Goal: Task Accomplishment & Management: Use online tool/utility

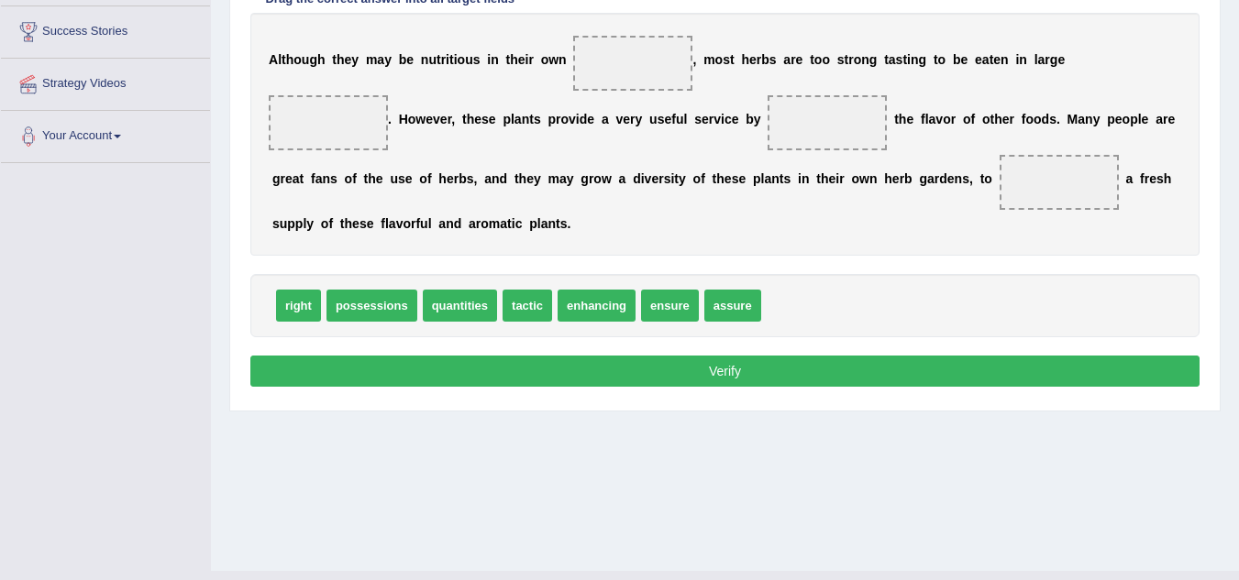
scroll to position [236, 0]
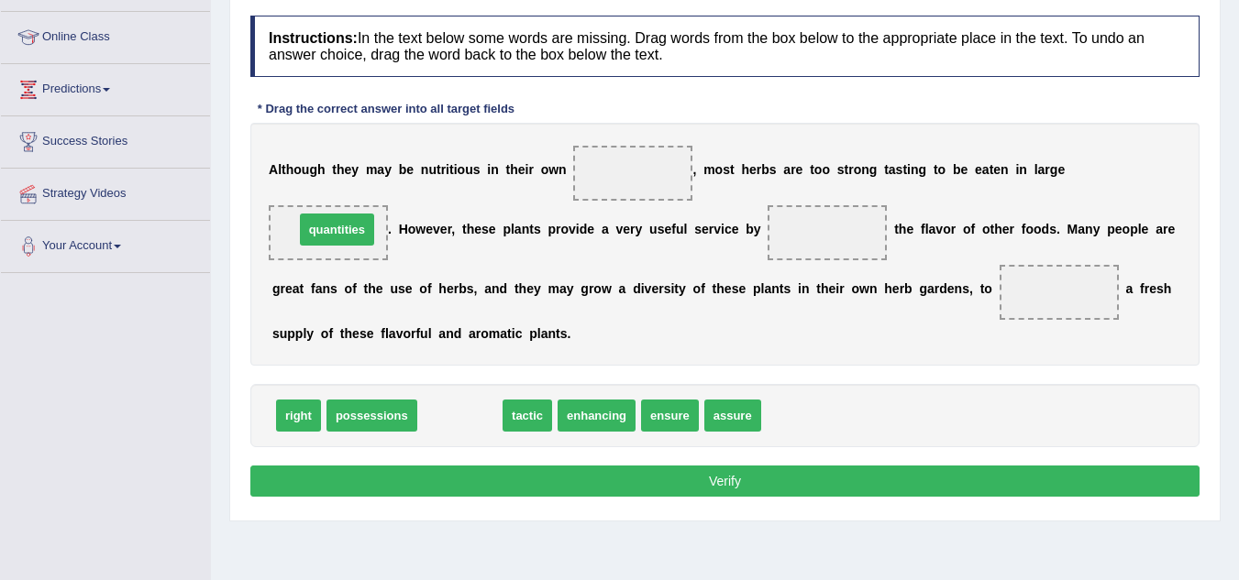
drag, startPoint x: 474, startPoint y: 420, endPoint x: 351, endPoint y: 234, distance: 223.0
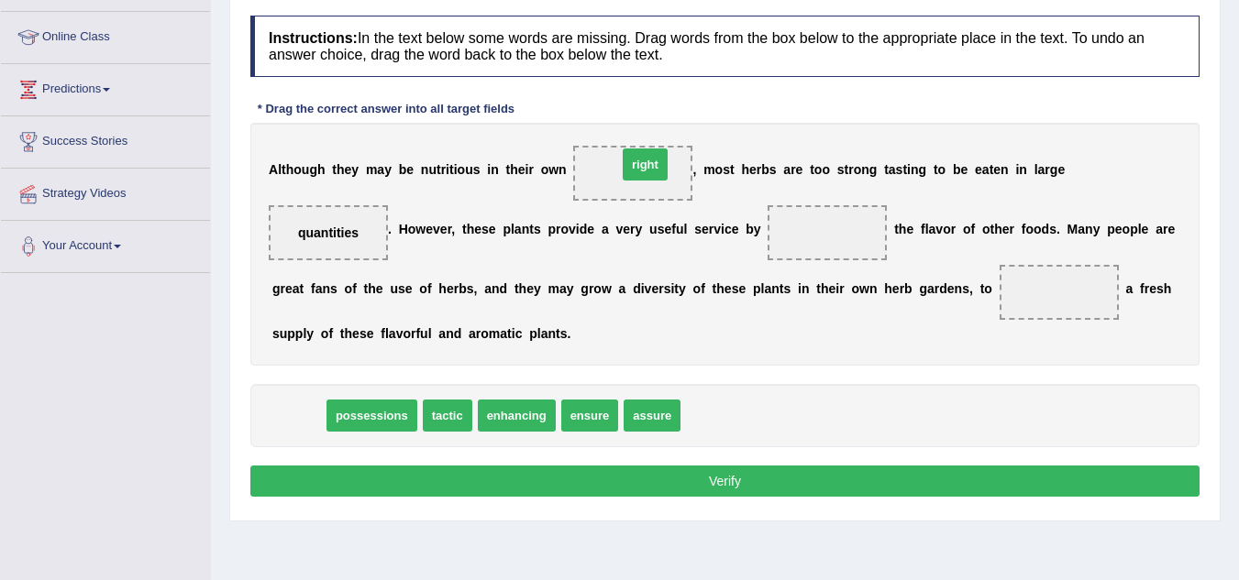
drag, startPoint x: 296, startPoint y: 420, endPoint x: 643, endPoint y: 169, distance: 428.1
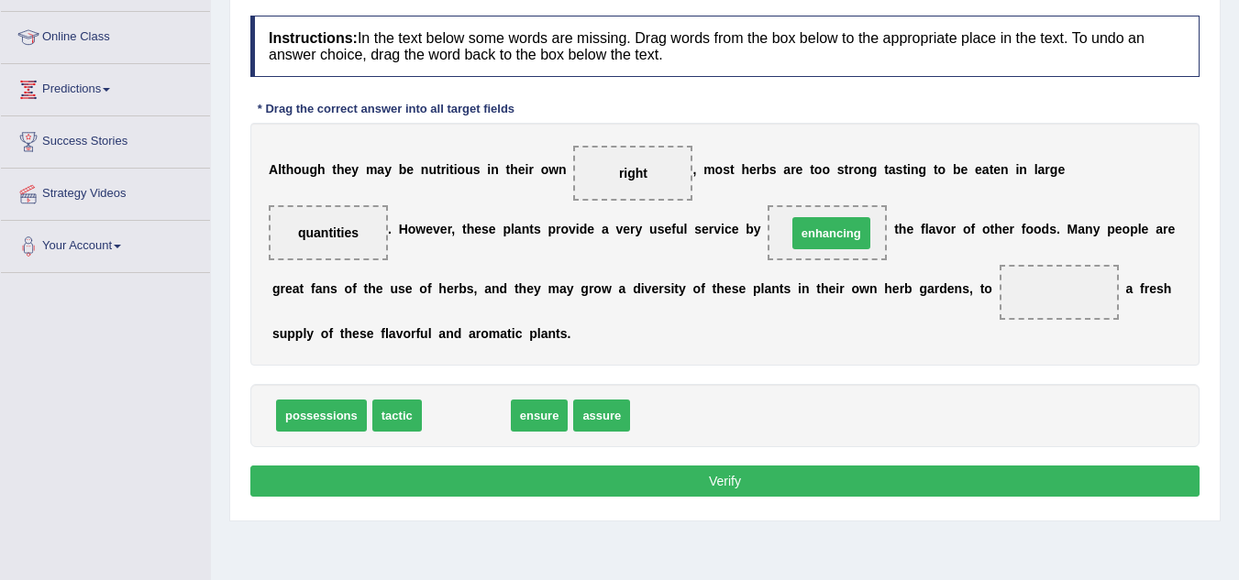
drag, startPoint x: 484, startPoint y: 425, endPoint x: 849, endPoint y: 242, distance: 408.0
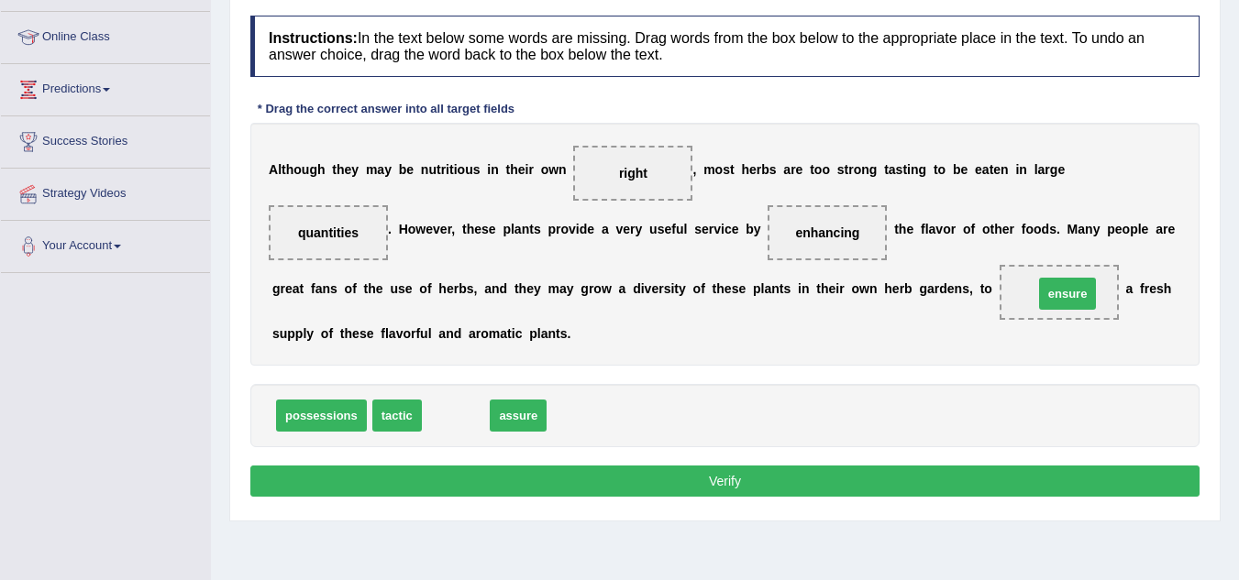
drag, startPoint x: 474, startPoint y: 419, endPoint x: 1086, endPoint y: 297, distance: 623.6
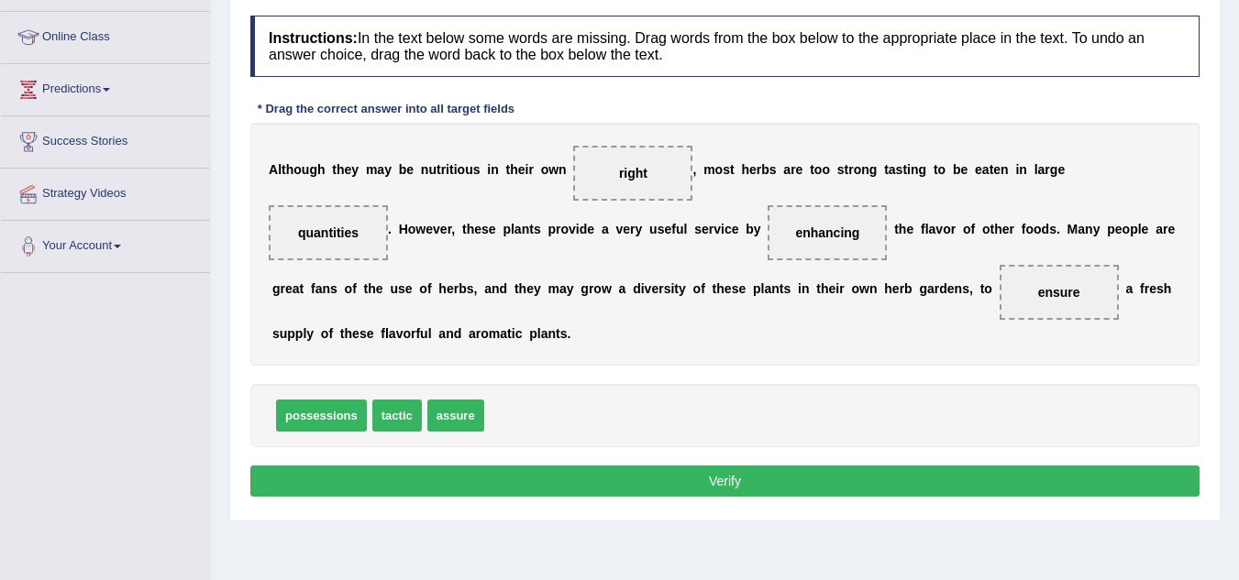
click at [871, 474] on button "Verify" at bounding box center [724, 481] width 949 height 31
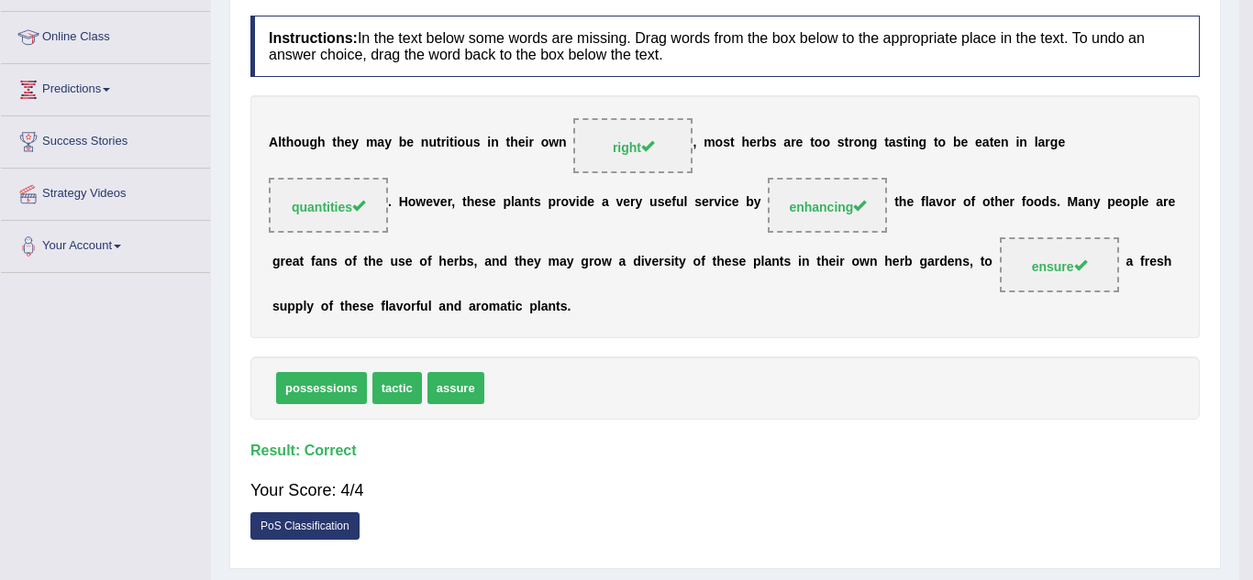
click at [871, 474] on div "Home Practice Reading: Fill In The Blanks Herbs « Prev Next » Report Question R…" at bounding box center [725, 222] width 1028 height 917
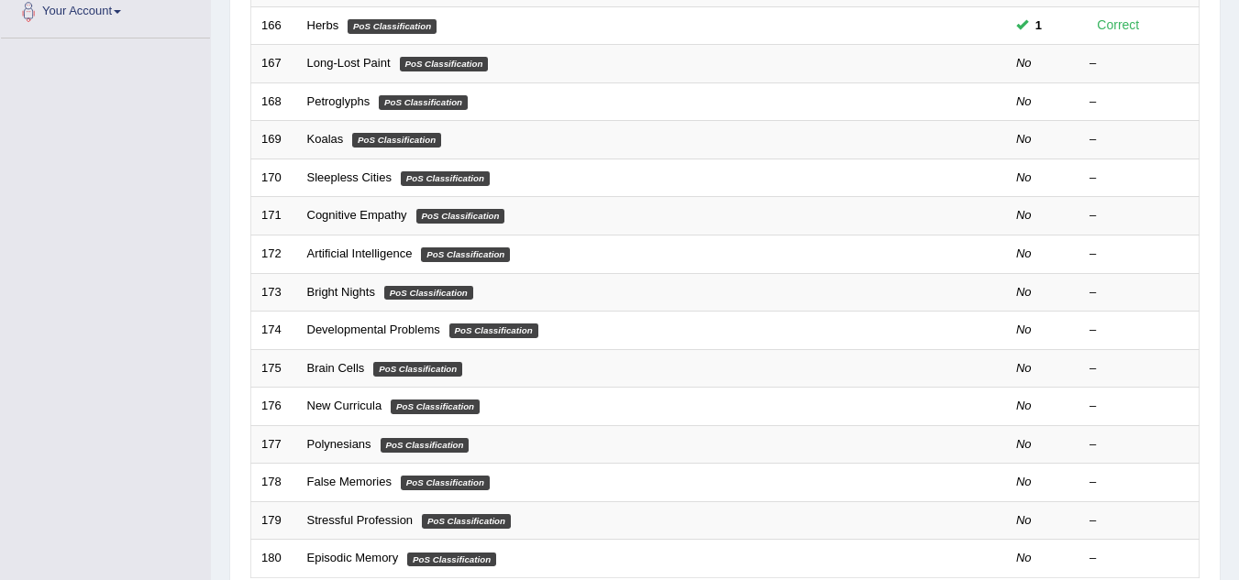
scroll to position [360, 0]
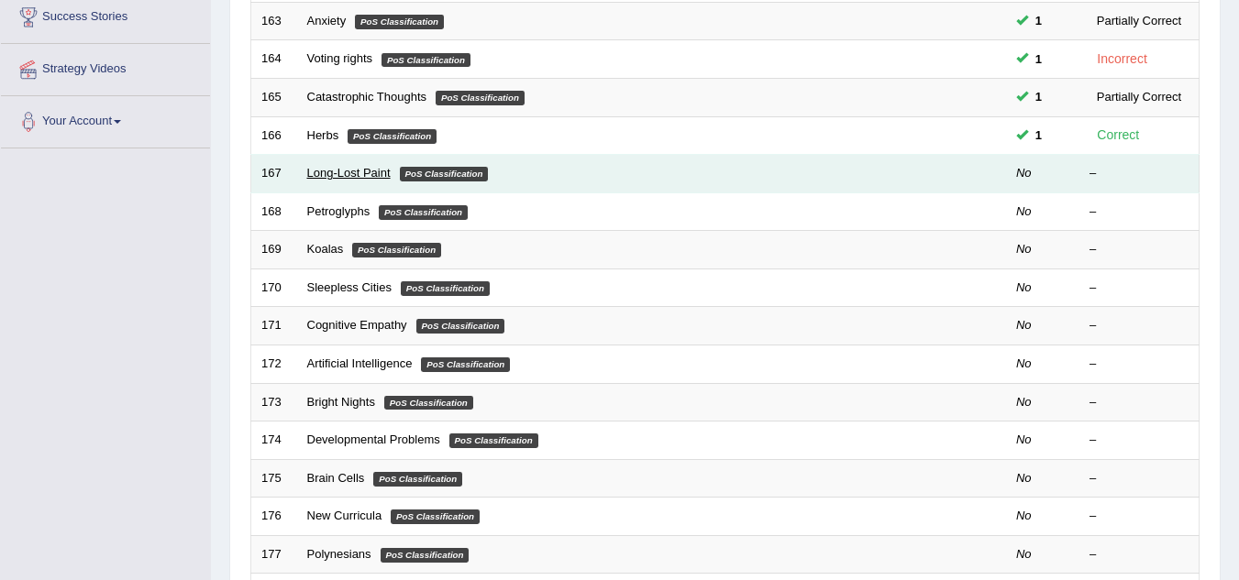
click at [366, 173] on link "Long-Lost Paint" at bounding box center [348, 173] width 83 height 14
click at [337, 172] on link "Long-Lost Paint" at bounding box center [348, 173] width 83 height 14
click at [365, 172] on link "Long-Lost Paint" at bounding box center [348, 173] width 83 height 14
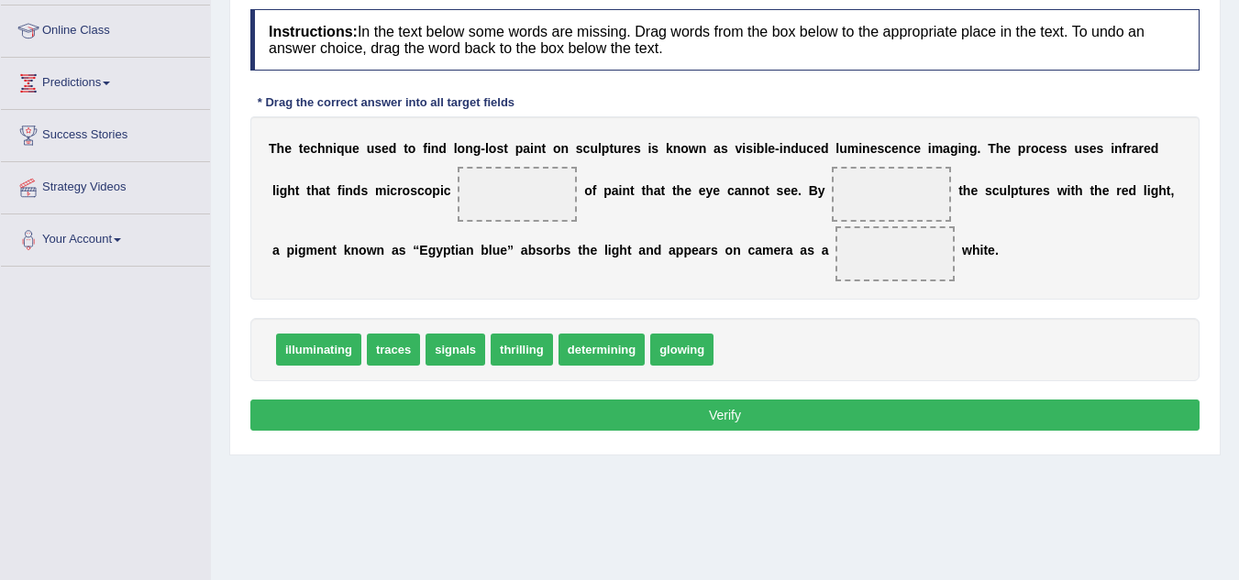
scroll to position [236, 0]
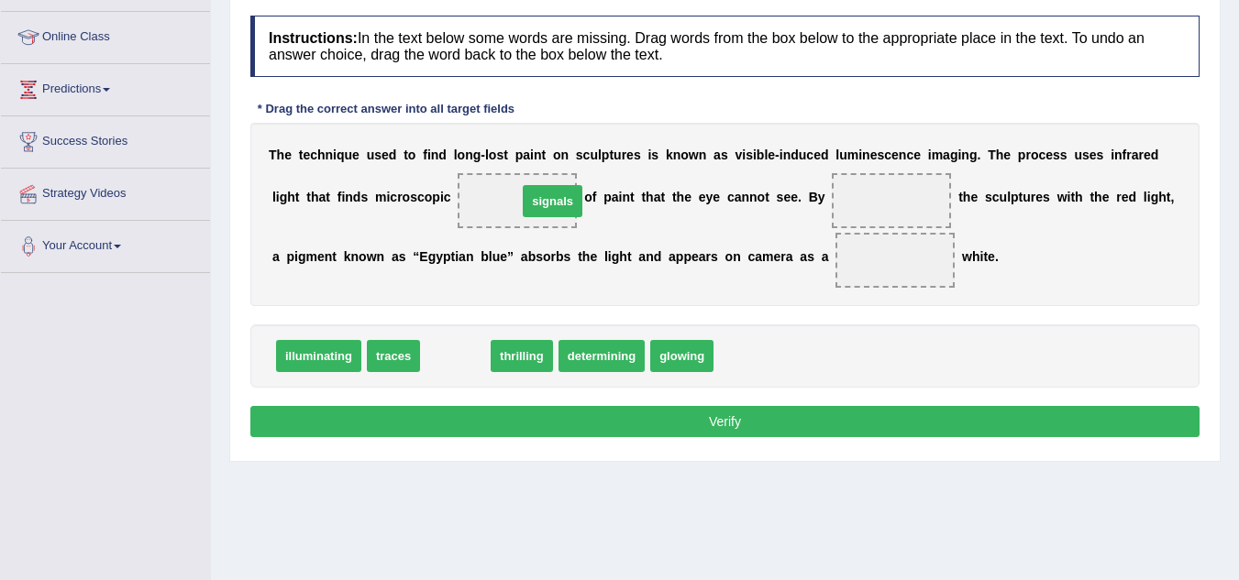
drag, startPoint x: 451, startPoint y: 354, endPoint x: 545, endPoint y: 195, distance: 184.1
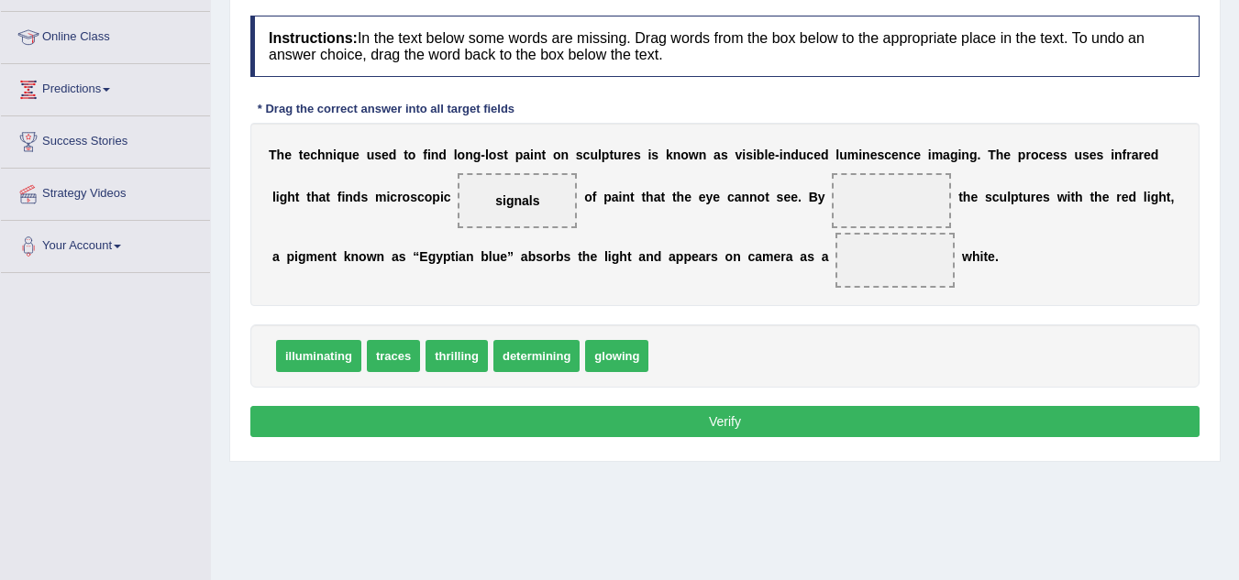
drag, startPoint x: 545, startPoint y: 195, endPoint x: 651, endPoint y: 234, distance: 113.1
click at [688, 244] on div "T h e t e c h n i q u e u s e d t o f i n d l o n g - l o s t p a i n t o n s c…" at bounding box center [724, 214] width 949 height 183
drag, startPoint x: 512, startPoint y: 201, endPoint x: 909, endPoint y: 258, distance: 401.1
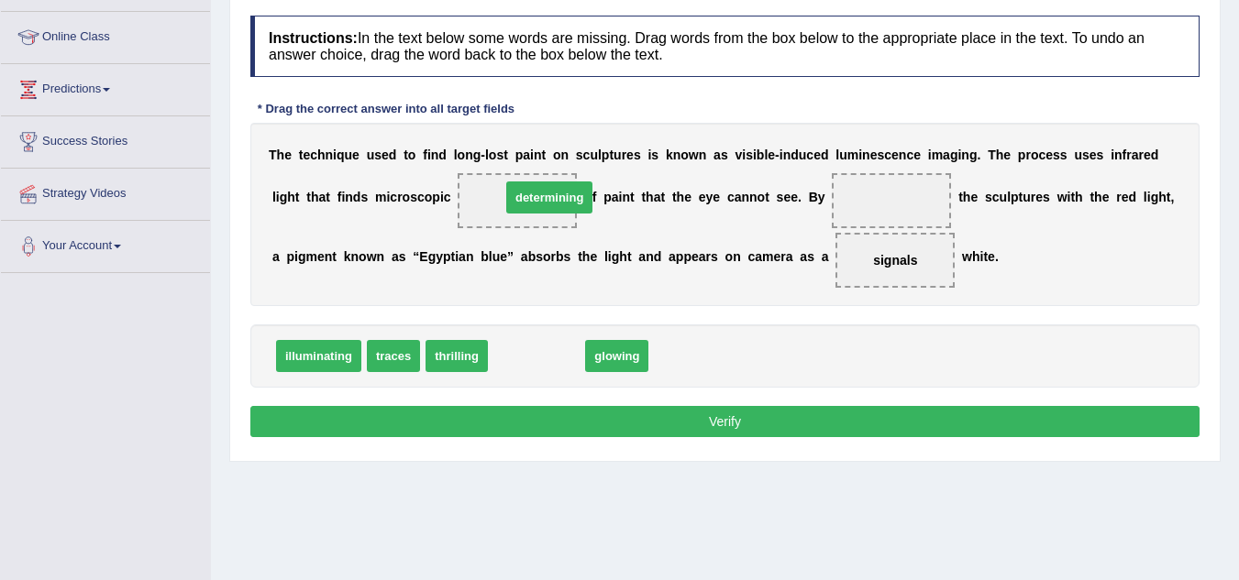
drag, startPoint x: 519, startPoint y: 359, endPoint x: 529, endPoint y: 200, distance: 159.9
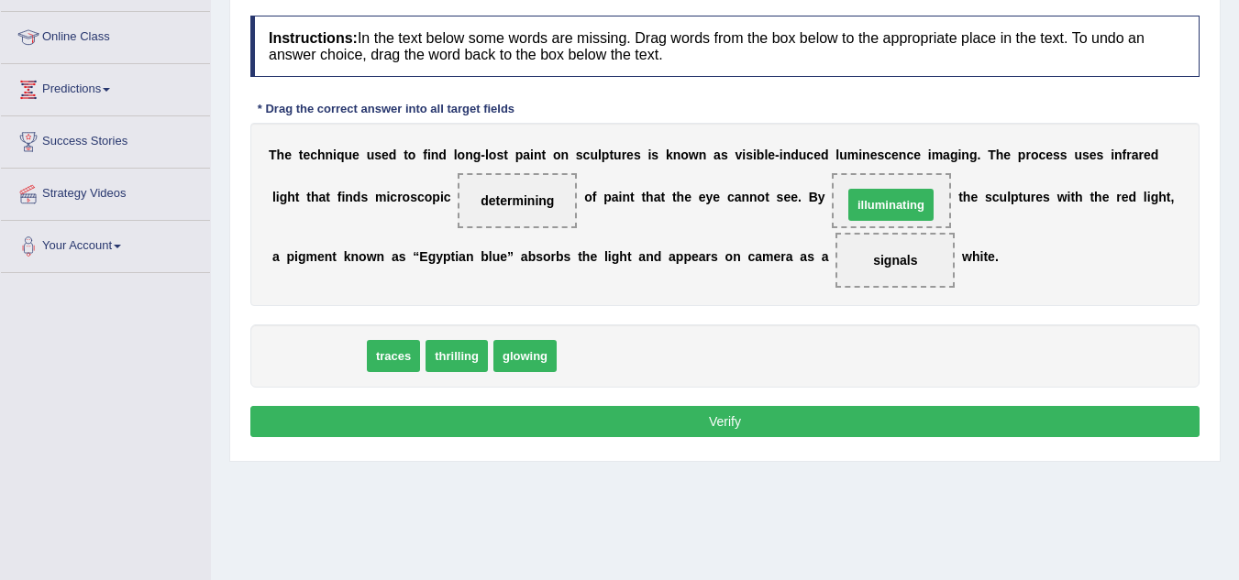
drag, startPoint x: 325, startPoint y: 365, endPoint x: 897, endPoint y: 212, distance: 592.3
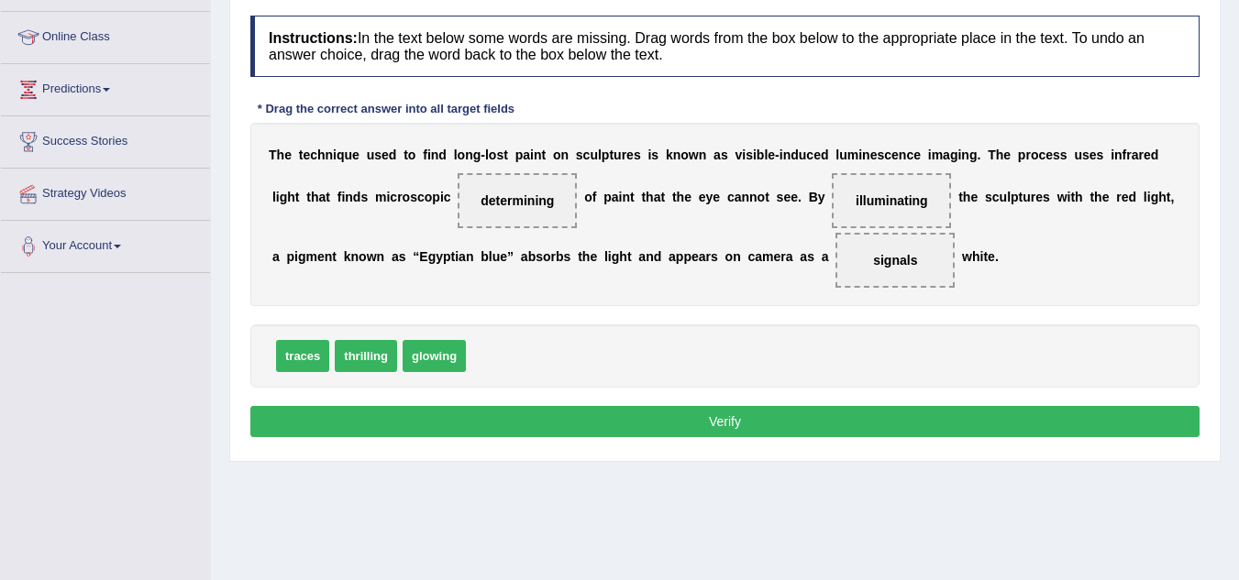
click at [721, 423] on button "Verify" at bounding box center [724, 421] width 949 height 31
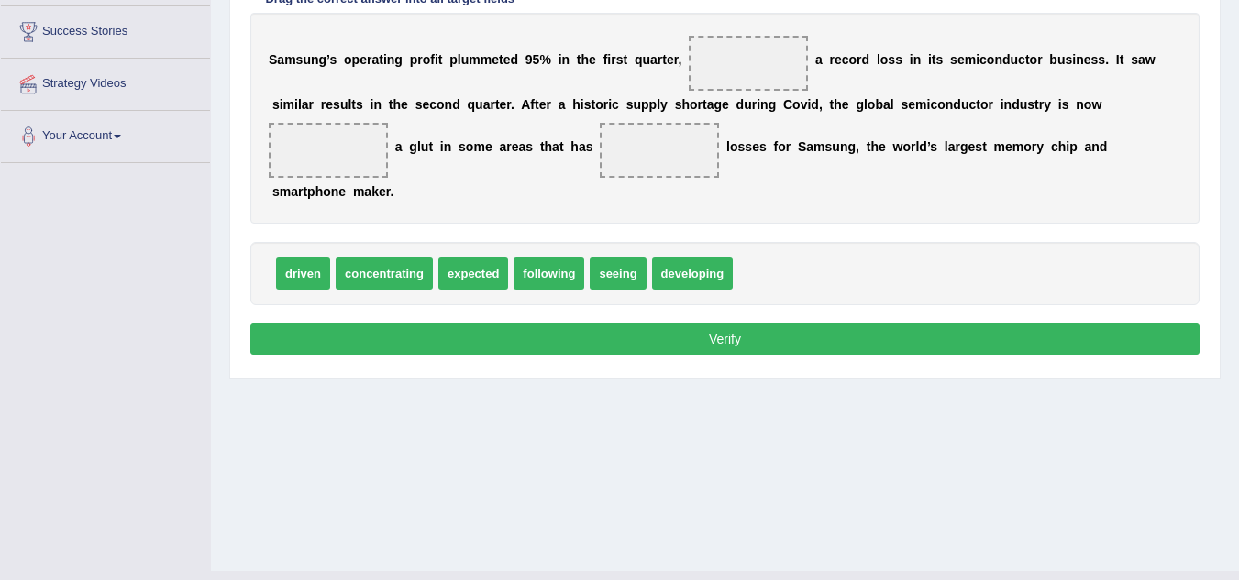
scroll to position [199, 0]
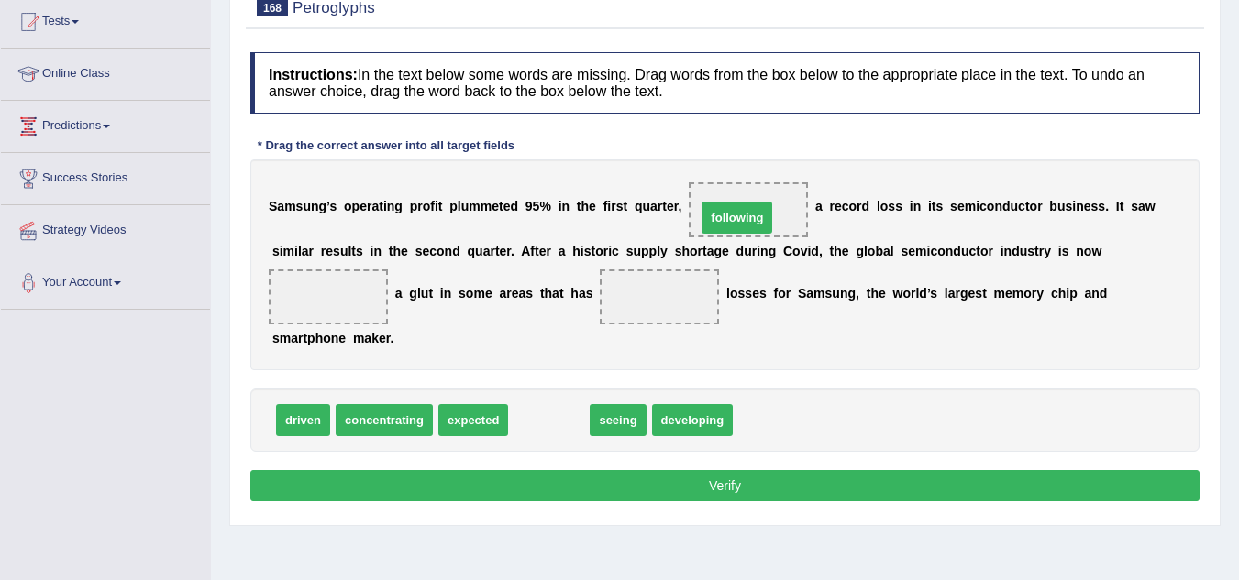
drag, startPoint x: 553, startPoint y: 421, endPoint x: 741, endPoint y: 218, distance: 276.4
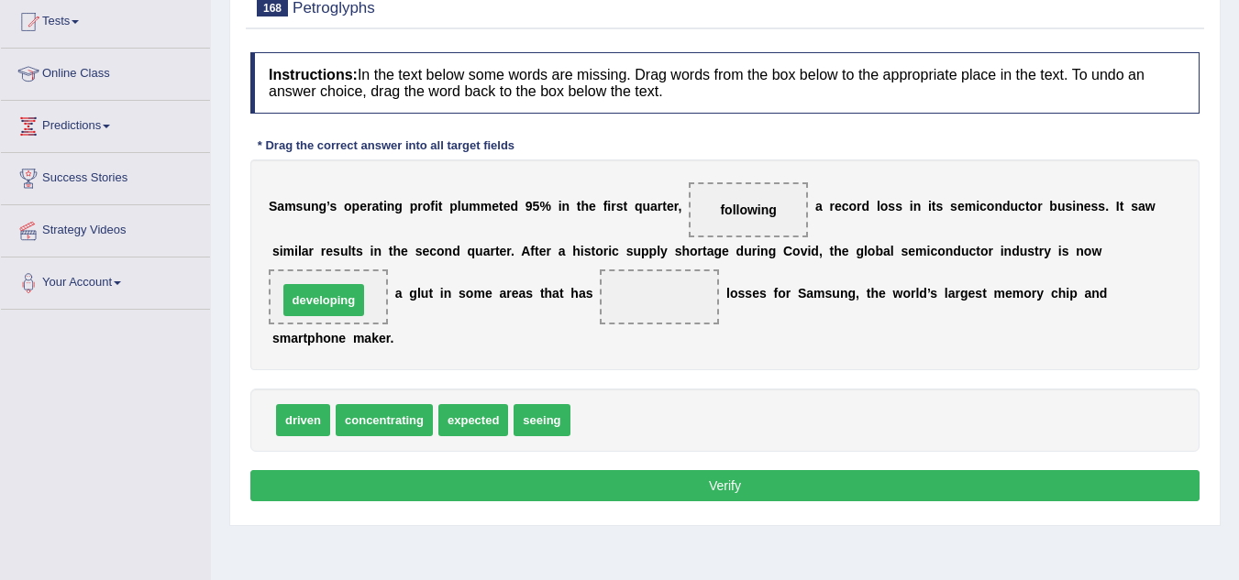
drag, startPoint x: 617, startPoint y: 428, endPoint x: 325, endPoint y: 308, distance: 316.2
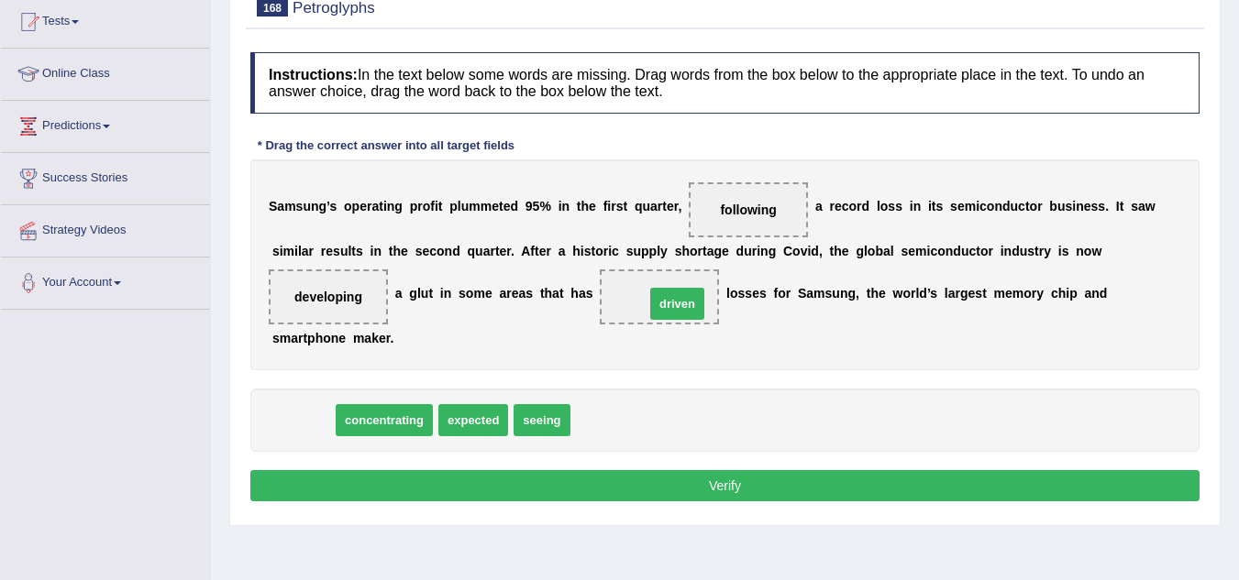
drag, startPoint x: 317, startPoint y: 422, endPoint x: 691, endPoint y: 305, distance: 391.8
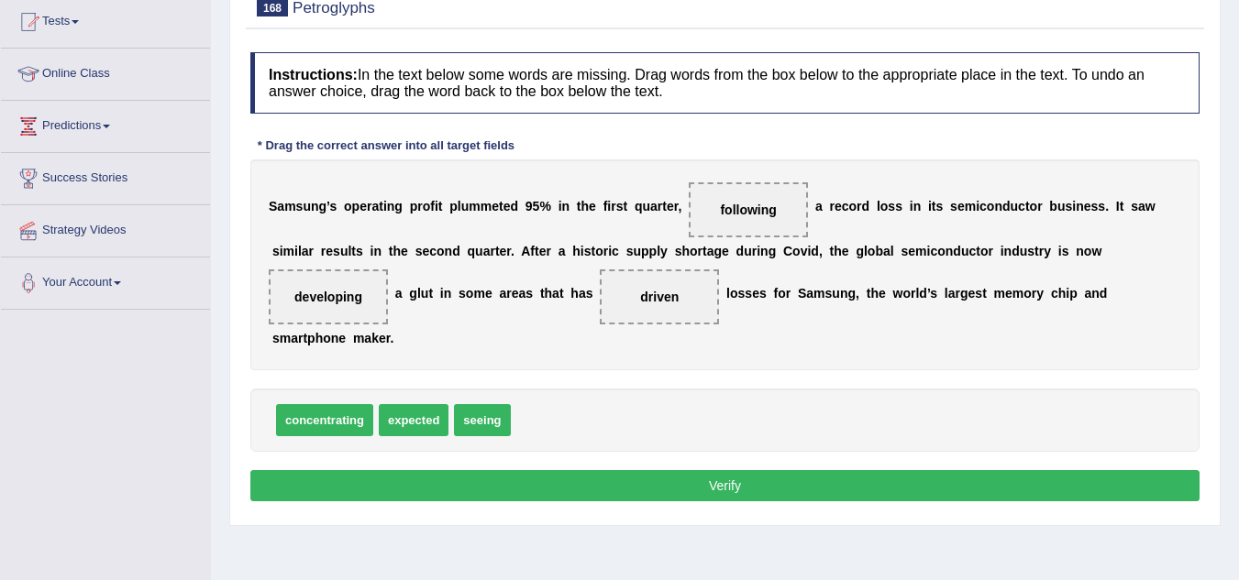
click at [681, 486] on button "Verify" at bounding box center [724, 485] width 949 height 31
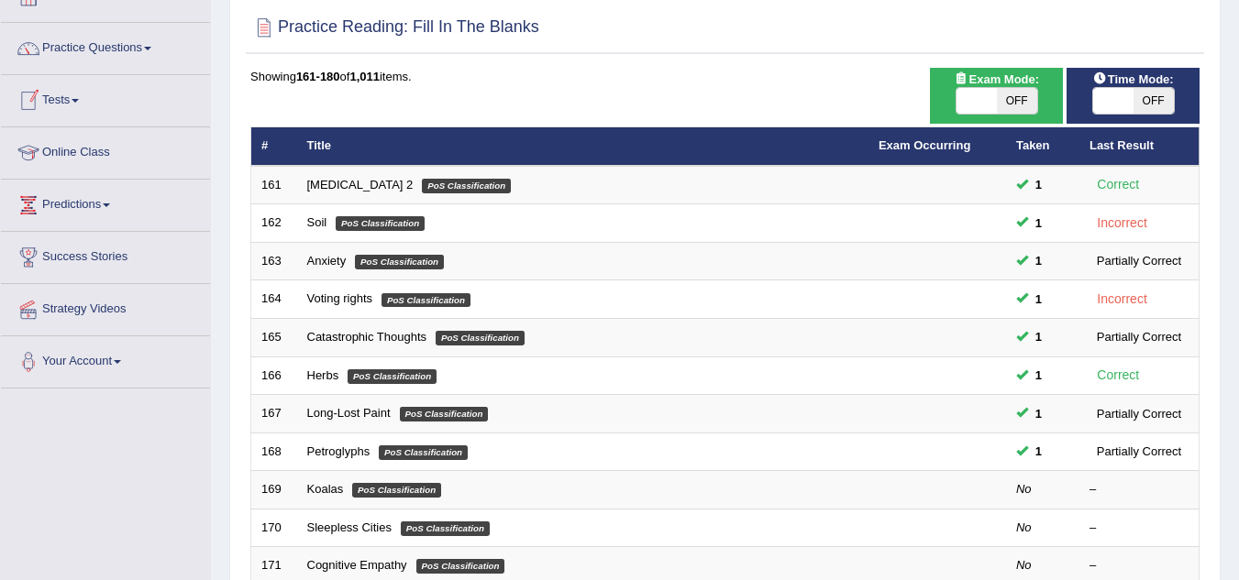
click at [77, 101] on link "Tests" at bounding box center [105, 98] width 209 height 46
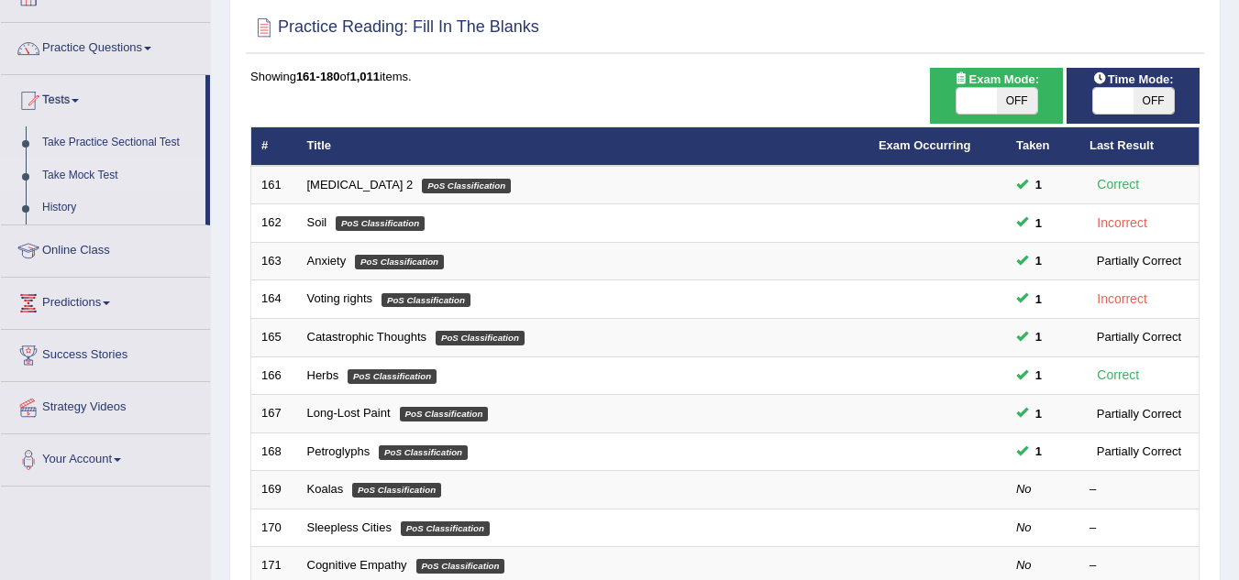
click at [79, 177] on link "Take Mock Test" at bounding box center [119, 176] width 171 height 33
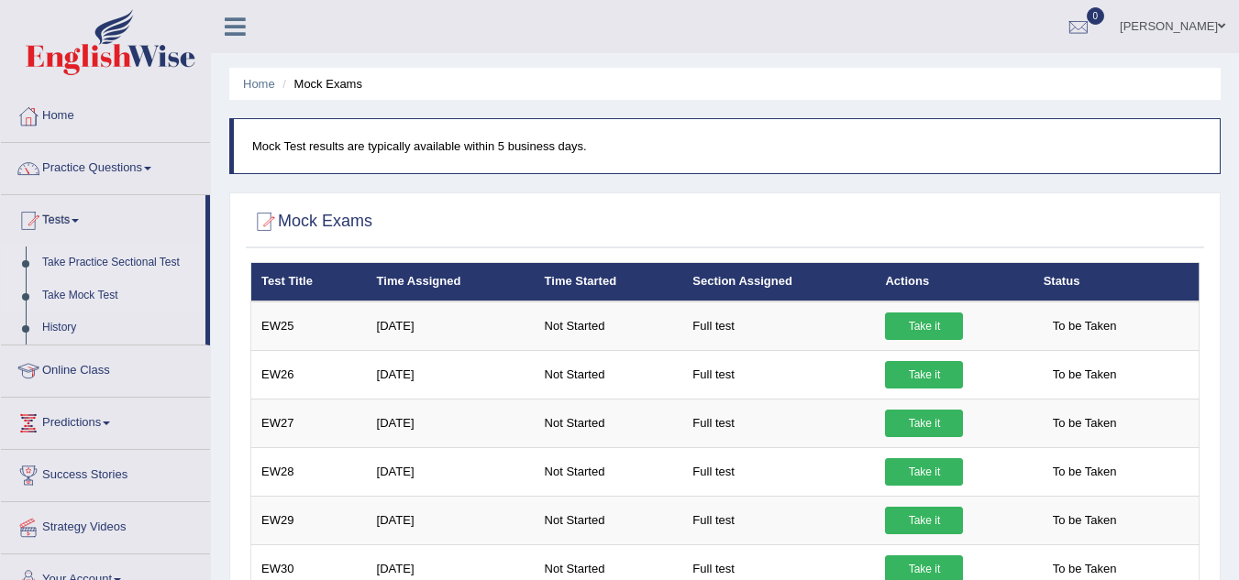
click at [145, 262] on link "Take Practice Sectional Test" at bounding box center [119, 263] width 171 height 33
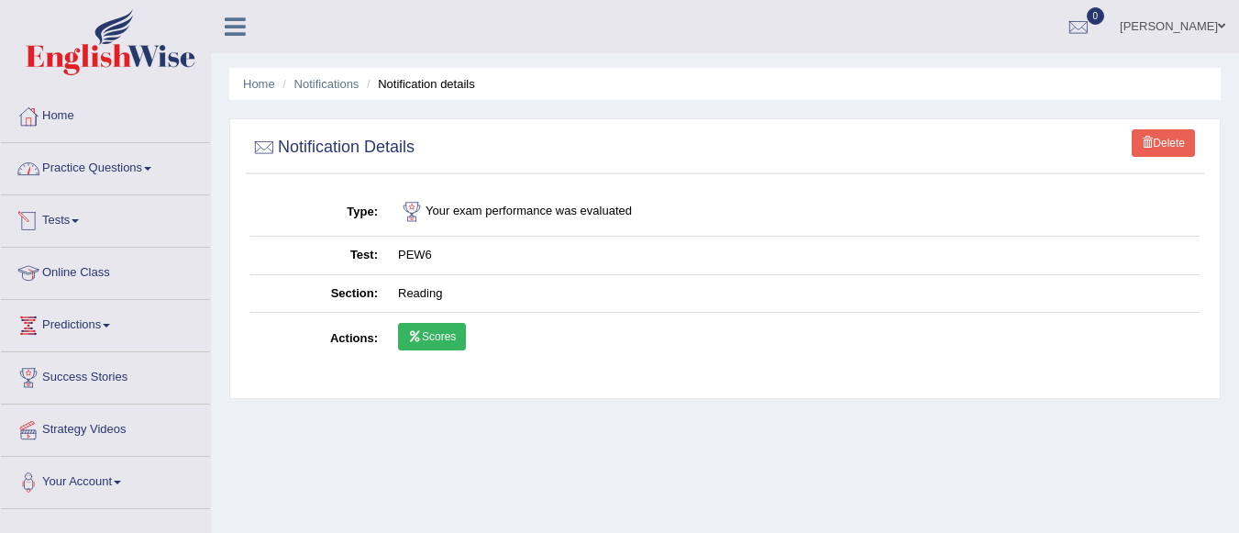
click at [78, 219] on span at bounding box center [75, 221] width 7 height 4
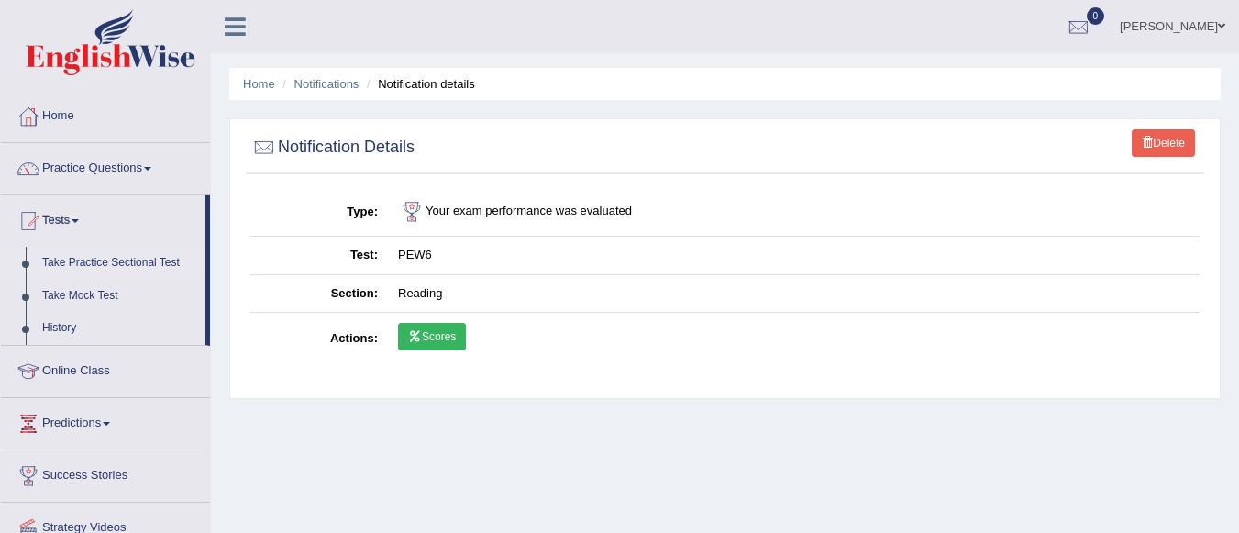
click at [98, 258] on link "Take Practice Sectional Test" at bounding box center [119, 263] width 171 height 33
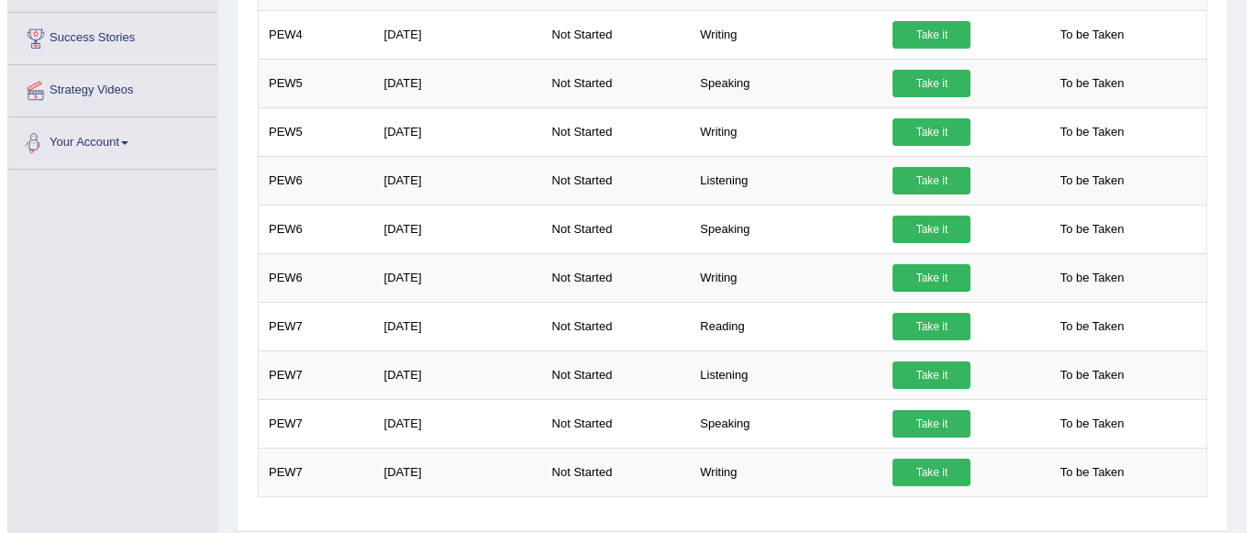
scroll to position [440, 0]
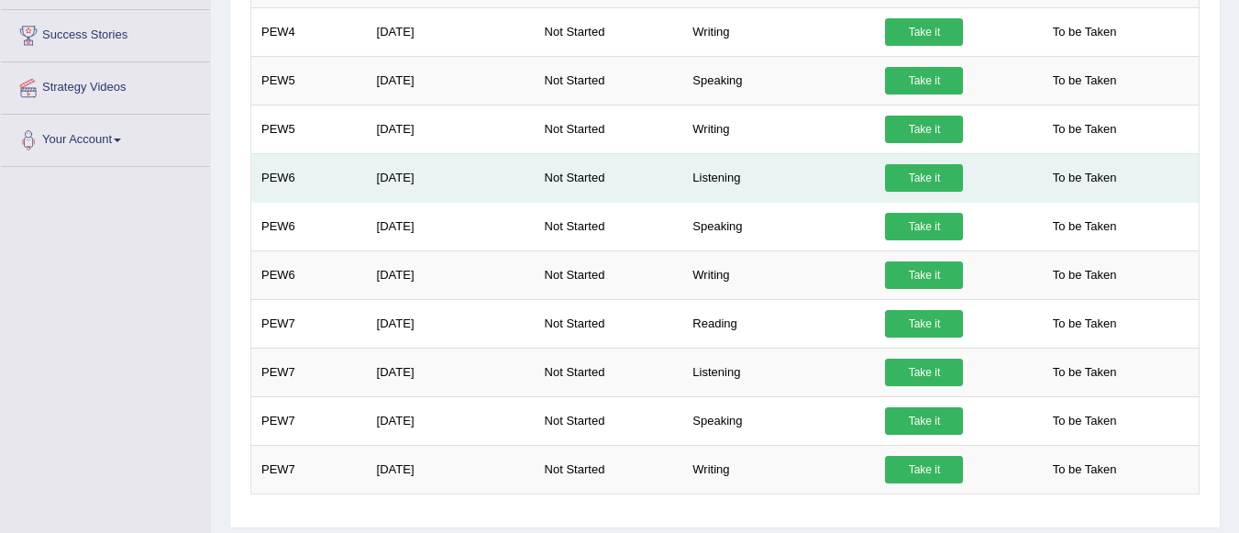
click at [938, 171] on link "Take it" at bounding box center [924, 178] width 78 height 28
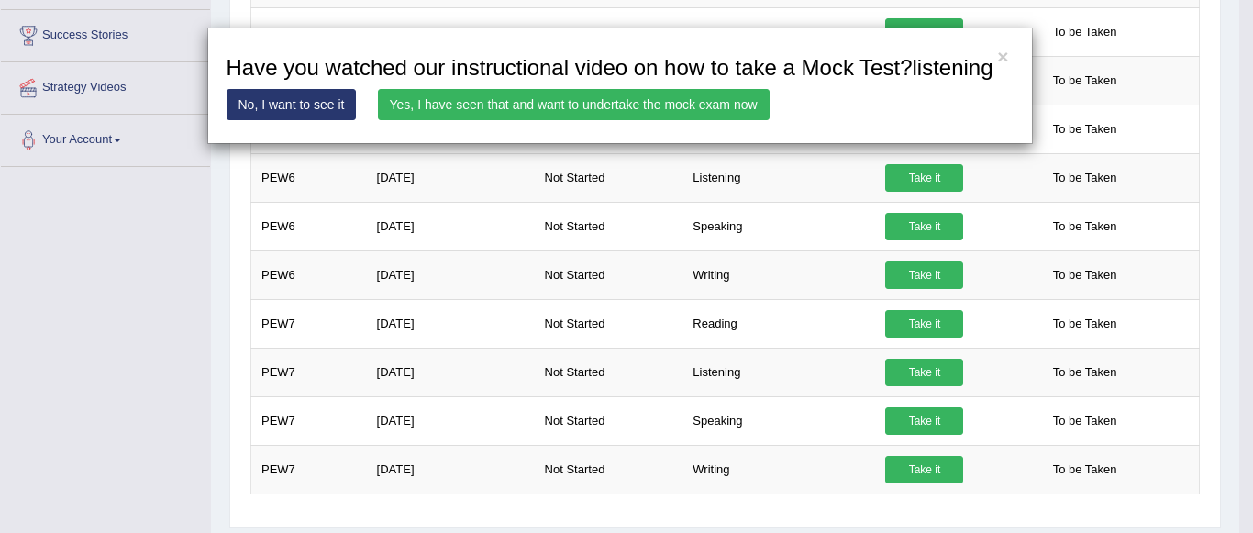
click at [620, 103] on link "Yes, I have seen that and want to undertake the mock exam now" at bounding box center [574, 104] width 392 height 31
